Goal: Task Accomplishment & Management: Manage account settings

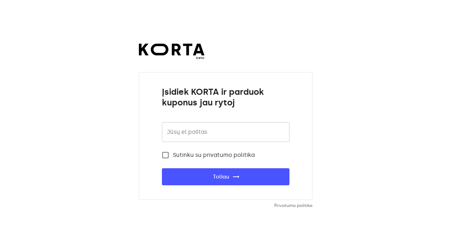
click at [176, 137] on input "email" at bounding box center [226, 132] width 128 height 20
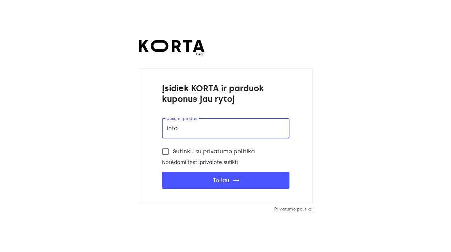
type input "info@"
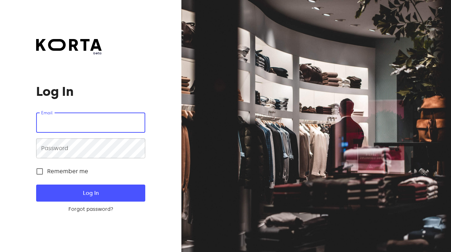
type input "info@terapika.lt"
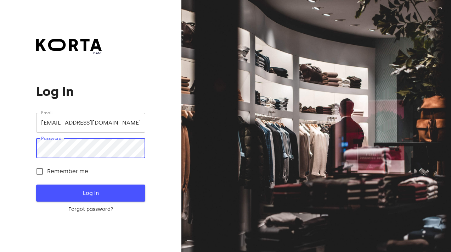
click at [81, 185] on button "Log In" at bounding box center [90, 192] width 109 height 17
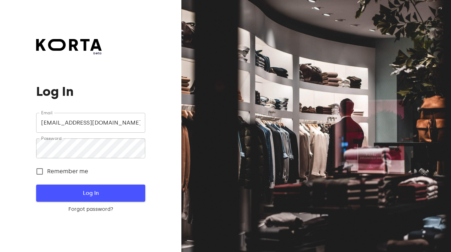
click at [118, 194] on span "Log In" at bounding box center [91, 192] width 86 height 9
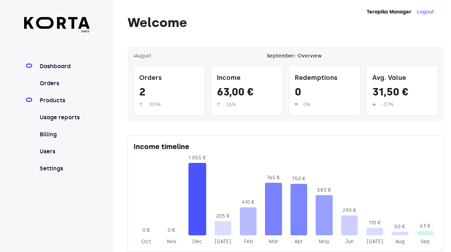
click at [66, 98] on link "Products" at bounding box center [63, 100] width 51 height 9
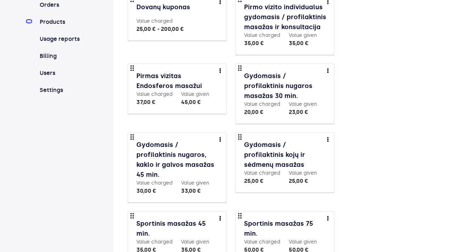
scroll to position [84, 0]
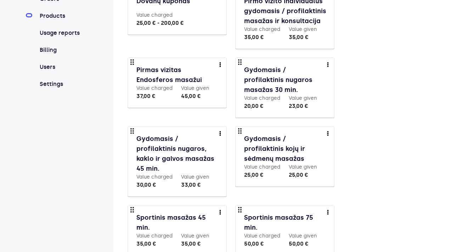
click at [220, 62] on button "more" at bounding box center [220, 64] width 13 height 13
click at [225, 92] on li "Delete" at bounding box center [231, 89] width 34 height 13
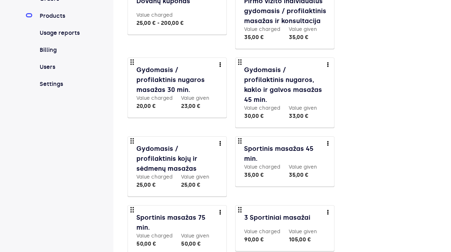
click at [178, 75] on link "Gydomasis / profilaktinis nugaros masažas 30 min." at bounding box center [177, 80] width 83 height 30
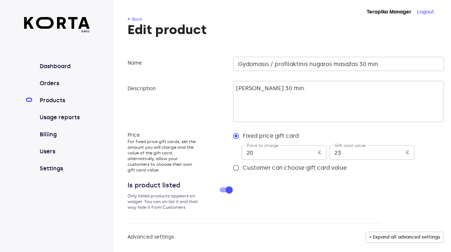
click at [256, 151] on input "20" at bounding box center [279, 152] width 74 height 14
type input "23"
click at [348, 152] on input "23" at bounding box center [367, 152] width 74 height 14
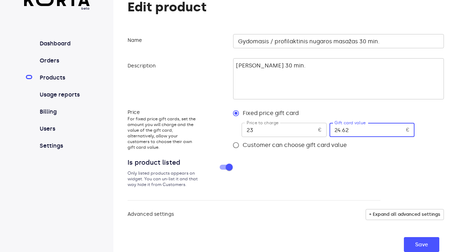
type input "24.61"
click at [425, 243] on span "Save" at bounding box center [421, 244] width 13 height 9
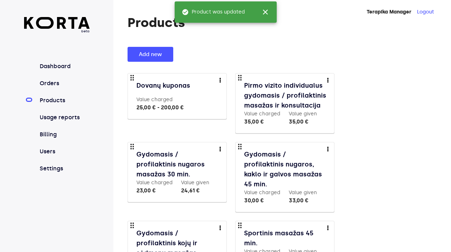
click at [220, 147] on img "more" at bounding box center [220, 148] width 2 height 5
click at [229, 150] on li "Preview" at bounding box center [231, 148] width 34 height 13
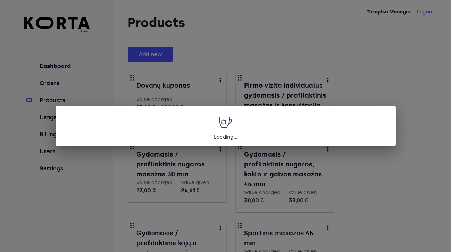
click at [379, 90] on div "Loading..." at bounding box center [225, 126] width 451 height 252
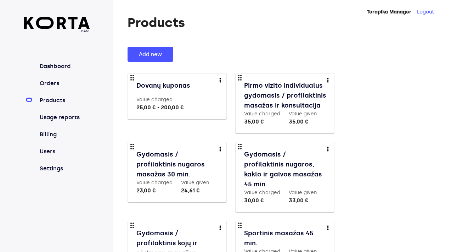
click at [183, 156] on link "Gydomasis / profilaktinis nugaros masažas 30 min." at bounding box center [177, 164] width 83 height 30
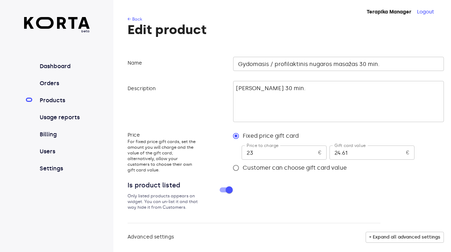
click at [349, 152] on input "24.61" at bounding box center [367, 152] width 74 height 14
type input "24.6"
type input "25"
type input "25.00"
click at [352, 190] on div at bounding box center [290, 197] width 182 height 34
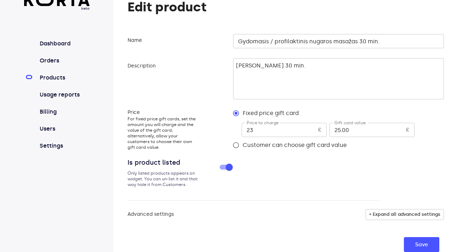
scroll to position [22, 0]
click at [420, 241] on span "Save" at bounding box center [421, 244] width 13 height 9
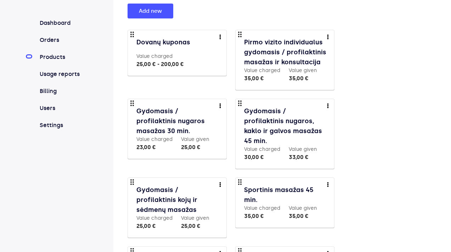
scroll to position [49, 0]
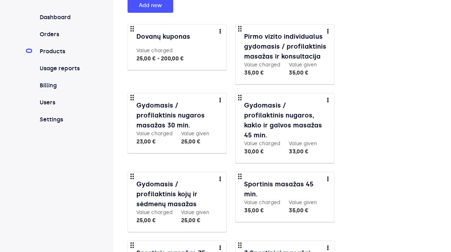
click at [305, 114] on link "Gydomasis / profilaktinis nugaros, kaklo ir galvos masažas 45 min." at bounding box center [285, 120] width 83 height 40
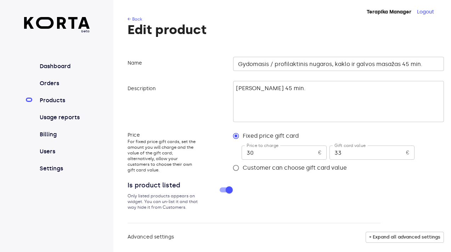
click at [276, 150] on input "30" at bounding box center [279, 152] width 74 height 14
type input "33"
click at [343, 153] on input "33" at bounding box center [367, 152] width 74 height 14
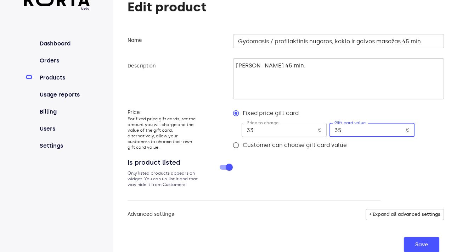
scroll to position [22, 0]
type input "35"
click at [424, 243] on span "Save" at bounding box center [421, 244] width 13 height 9
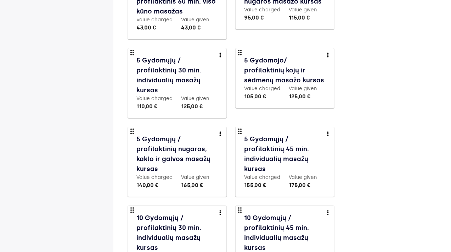
scroll to position [436, 0]
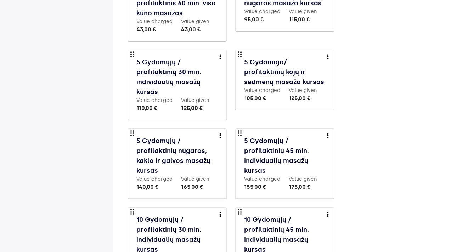
click at [328, 212] on img "more" at bounding box center [328, 214] width 2 height 5
click at [335, 217] on li "Delete" at bounding box center [339, 215] width 34 height 13
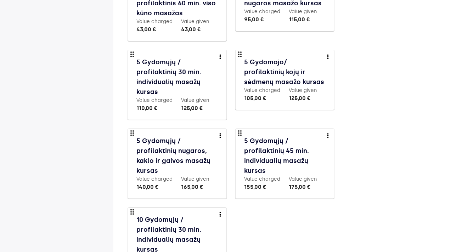
click at [221, 212] on div "more" at bounding box center [220, 214] width 4 height 4
click at [231, 217] on li "Delete" at bounding box center [231, 215] width 34 height 13
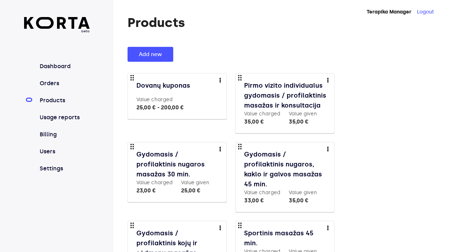
scroll to position [0, 0]
